Goal: Task Accomplishment & Management: Use online tool/utility

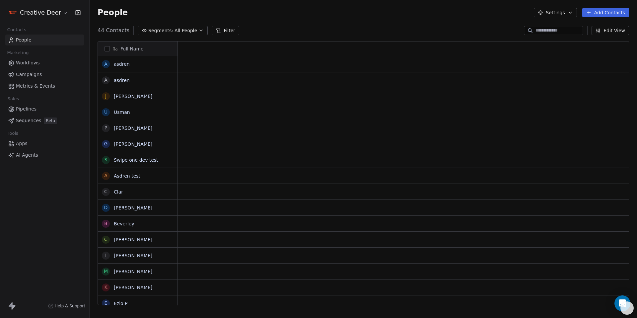
scroll to position [275, 542]
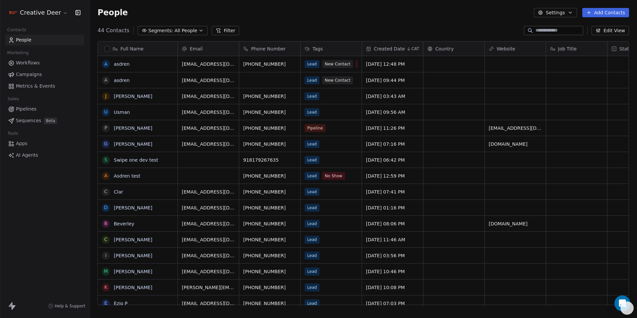
click at [19, 139] on link "Apps" at bounding box center [44, 143] width 79 height 11
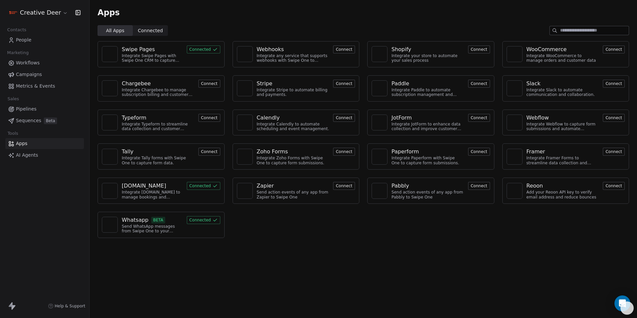
click at [212, 217] on icon at bounding box center [214, 219] width 5 height 5
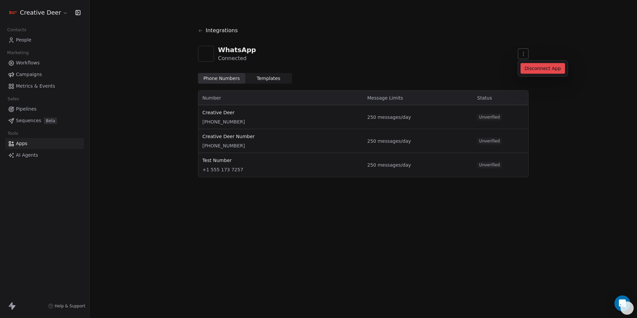
click at [528, 49] on html "Creative Deer Contacts People Marketing Workflows Campaigns Metrics & Events Sa…" at bounding box center [318, 159] width 637 height 318
click at [536, 69] on div "Disconnect App" at bounding box center [542, 68] width 44 height 11
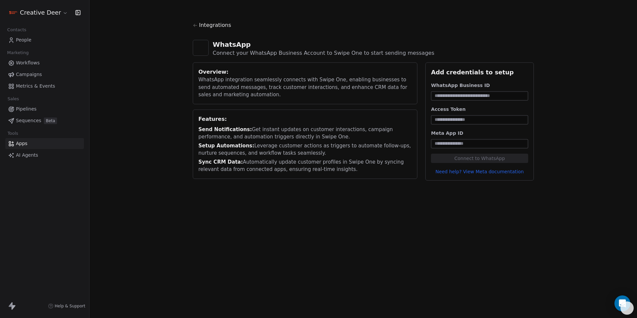
click at [196, 26] on icon at bounding box center [195, 25] width 5 height 5
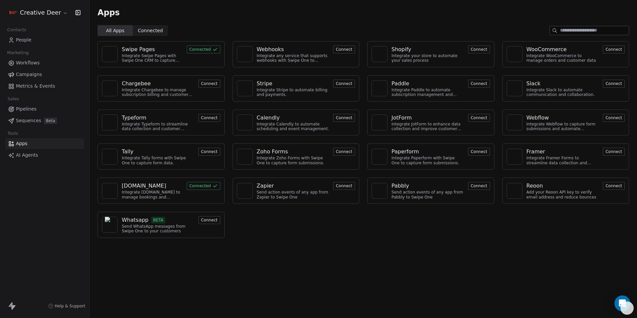
click at [127, 232] on div "Send WhatsApp messages from Swipe One to your customers" at bounding box center [158, 229] width 73 height 10
click at [135, 222] on div "Whatsapp" at bounding box center [135, 220] width 27 height 8
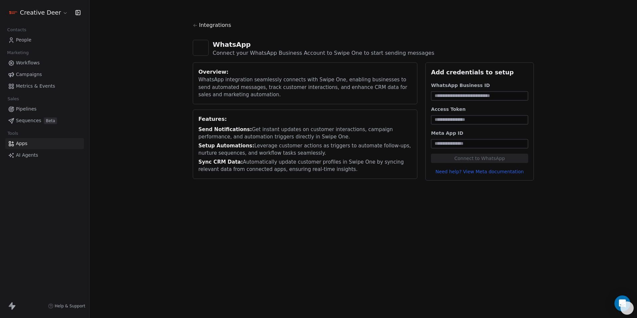
click at [504, 172] on link "Need help? View Meta documentation" at bounding box center [479, 171] width 97 height 7
